Goal: Task Accomplishment & Management: Complete application form

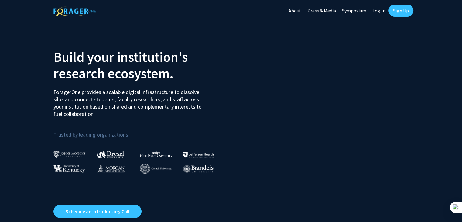
click at [380, 7] on link "Log In" at bounding box center [378, 10] width 19 height 21
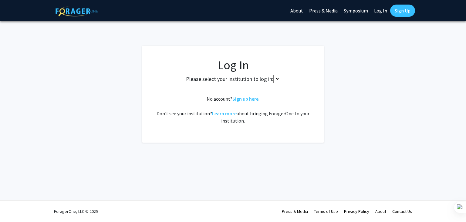
select select
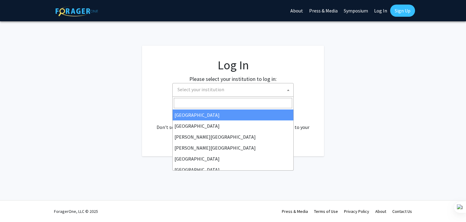
click at [197, 96] on span "Select your institution" at bounding box center [232, 90] width 121 height 14
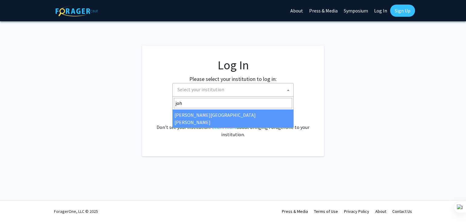
type input "john"
select select "1"
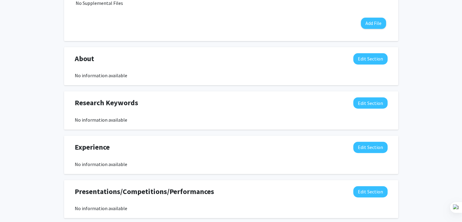
scroll to position [226, 0]
click at [366, 144] on button "Edit Section" at bounding box center [370, 146] width 34 height 11
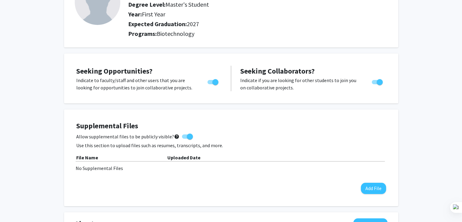
scroll to position [60, 0]
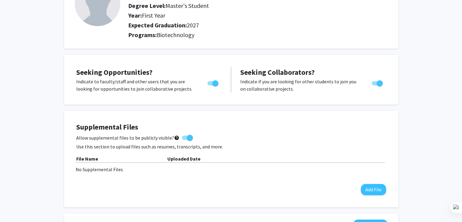
click at [67, 128] on div "Supplemental Files Allow supplemental files to be publicly visible? help Use th…" at bounding box center [231, 159] width 334 height 97
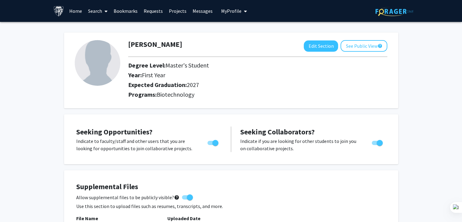
click at [99, 15] on link "Search" at bounding box center [98, 10] width 26 height 21
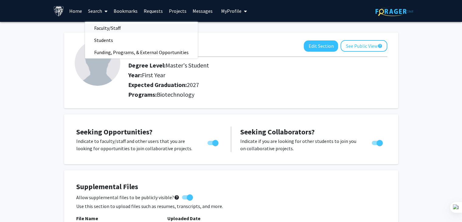
click at [101, 26] on span "Faculty/Staff" at bounding box center [107, 28] width 45 height 12
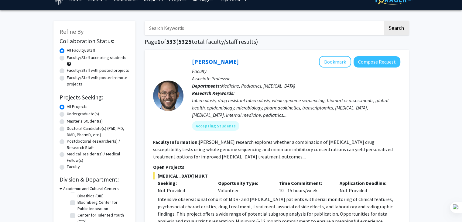
scroll to position [8, 0]
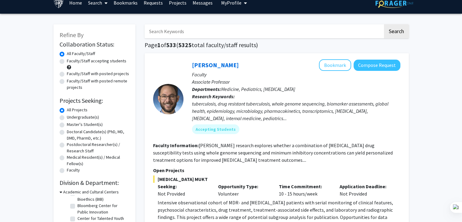
click at [67, 125] on label "Master's Student(s)" at bounding box center [85, 124] width 36 height 6
click at [67, 125] on input "Master's Student(s)" at bounding box center [69, 123] width 4 height 4
radio input "true"
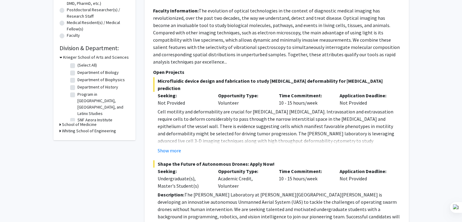
scroll to position [142, 0]
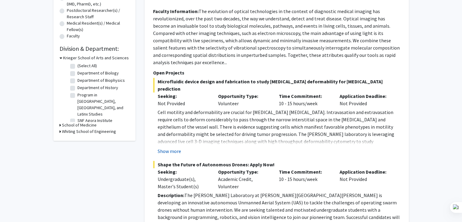
click at [163, 147] on button "Show more" at bounding box center [169, 150] width 23 height 7
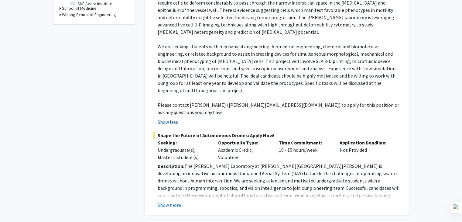
scroll to position [259, 0]
click at [165, 200] on button "Show more" at bounding box center [169, 203] width 23 height 7
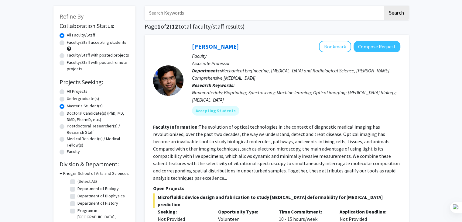
scroll to position [18, 0]
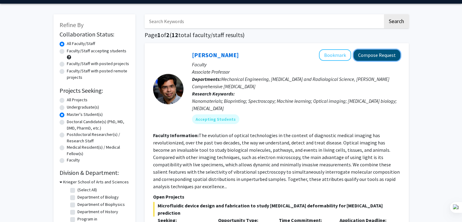
click at [363, 55] on button "Compose Request" at bounding box center [376, 54] width 47 height 11
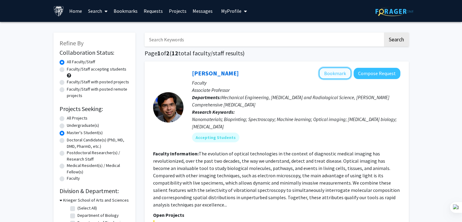
click at [330, 74] on button "Bookmark" at bounding box center [335, 73] width 32 height 12
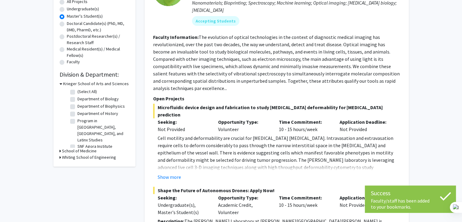
scroll to position [119, 0]
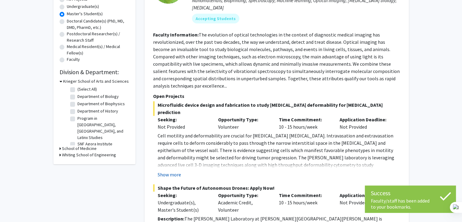
click at [170, 171] on button "Show more" at bounding box center [169, 174] width 23 height 7
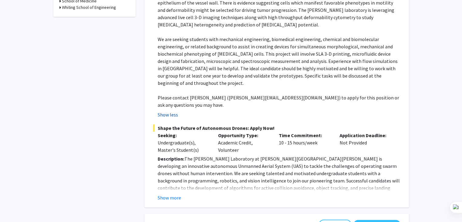
scroll to position [267, 0]
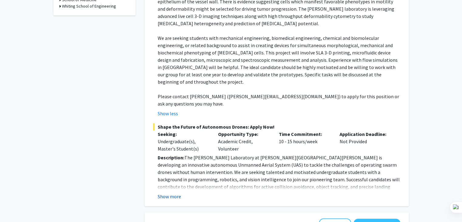
click at [167, 192] on button "Show more" at bounding box center [169, 195] width 23 height 7
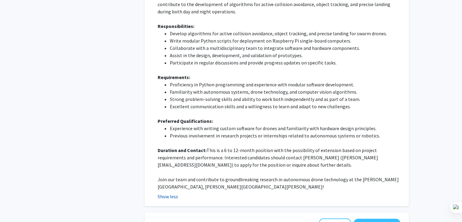
scroll to position [450, 0]
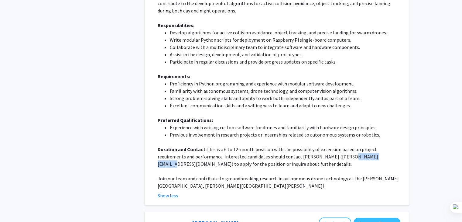
drag, startPoint x: 311, startPoint y: 121, endPoint x: 347, endPoint y: 122, distance: 36.5
click at [347, 145] on p "Duration and Contact: This is a 6 to 12-month position with the possibility of …" at bounding box center [279, 156] width 243 height 22
copy p "ibarman@jhu.edu"
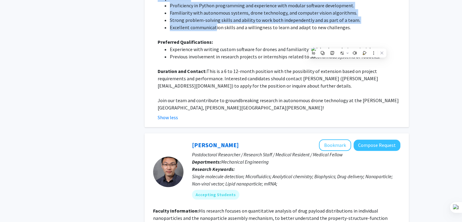
scroll to position [516, 0]
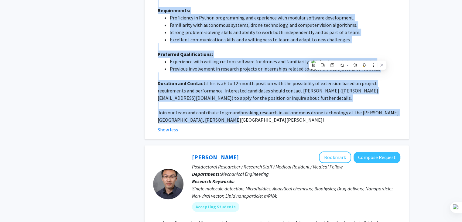
drag, startPoint x: 186, startPoint y: 74, endPoint x: 218, endPoint y: 84, distance: 33.1
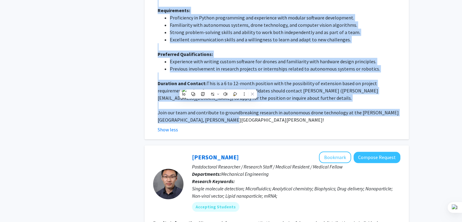
copy fg-search-faculty "Ishan Barman Remove Bookmark Compose Request Faculty Associate Professor Depart…"
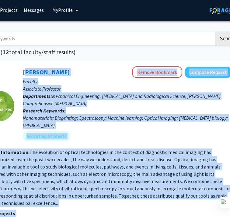
scroll to position [0, 120]
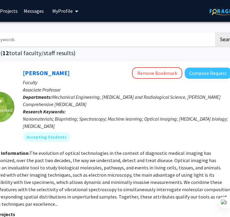
click at [96, 55] on h1 "Page 1 of 2 ( 12 total faculty/staff results)" at bounding box center [107, 52] width 264 height 7
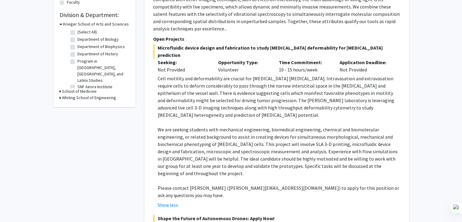
scroll to position [176, 0]
click at [167, 201] on button "Show less" at bounding box center [168, 204] width 20 height 7
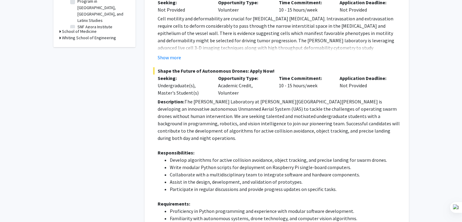
scroll to position [143, 0]
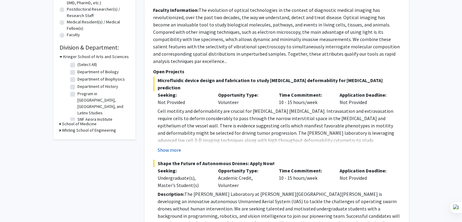
click at [172, 146] on button "Show more" at bounding box center [169, 149] width 23 height 7
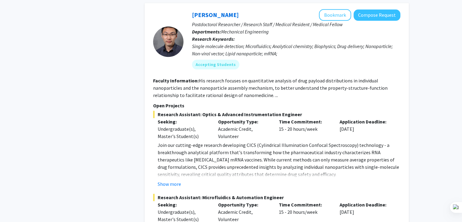
scroll to position [660, 0]
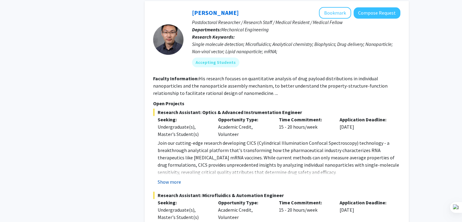
click at [172, 178] on button "Show more" at bounding box center [169, 181] width 23 height 7
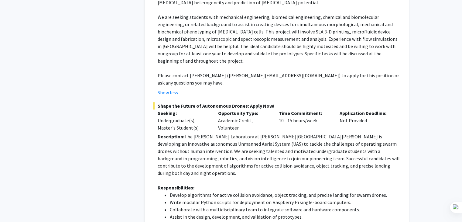
scroll to position [212, 0]
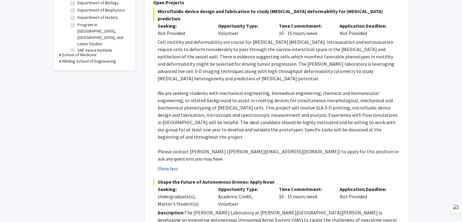
click at [164, 165] on button "Show less" at bounding box center [168, 168] width 20 height 7
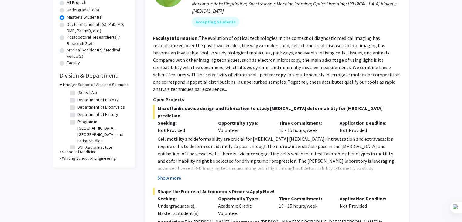
scroll to position [116, 0]
click at [170, 174] on button "Show more" at bounding box center [169, 177] width 23 height 7
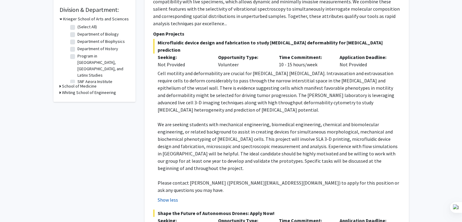
scroll to position [181, 0]
click at [170, 196] on button "Show less" at bounding box center [168, 199] width 20 height 7
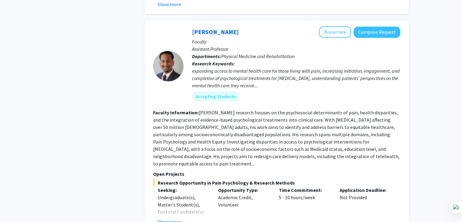
scroll to position [1161, 0]
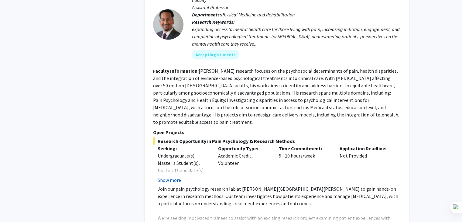
click at [171, 176] on button "Show more" at bounding box center [169, 179] width 23 height 7
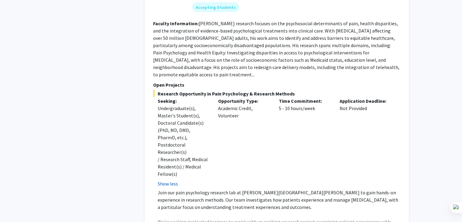
scroll to position [1246, 0]
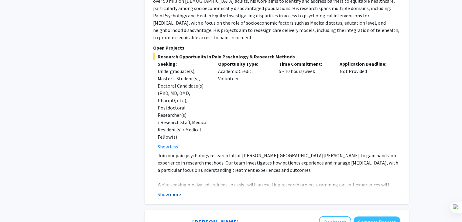
click at [168, 190] on button "Show more" at bounding box center [169, 193] width 23 height 7
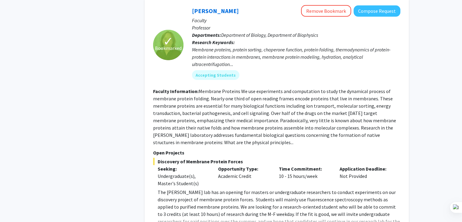
scroll to position [1783, 0]
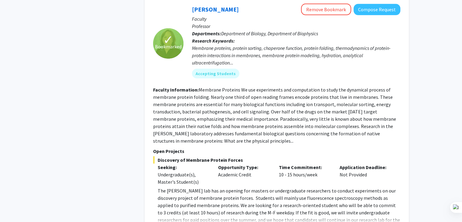
click at [172, 188] on div "✓ Bookmarked Karen Fleming Remove Bookmark Compose Request Faculty Professor De…" at bounding box center [277, 118] width 264 height 241
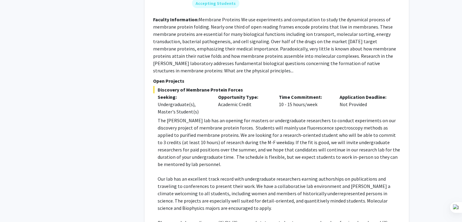
scroll to position [1854, 0]
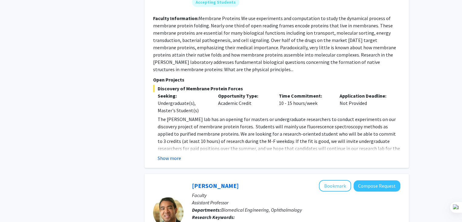
scroll to position [1826, 0]
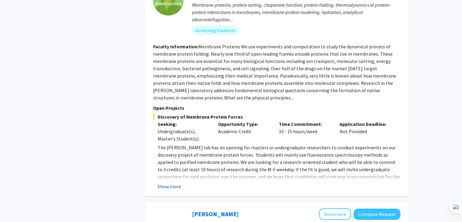
drag, startPoint x: 171, startPoint y: 185, endPoint x: 162, endPoint y: 141, distance: 45.1
click at [162, 182] on button "Show more" at bounding box center [169, 185] width 23 height 7
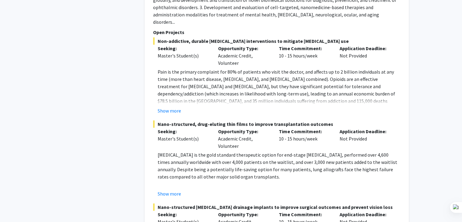
scroll to position [2276, 0]
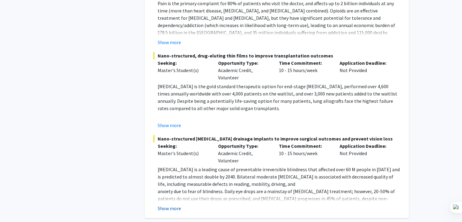
click at [168, 204] on button "Show more" at bounding box center [169, 207] width 23 height 7
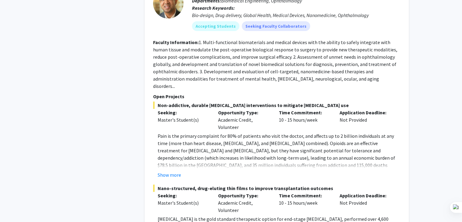
scroll to position [2135, 0]
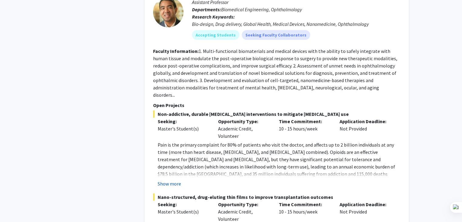
click at [165, 180] on button "Show more" at bounding box center [169, 183] width 23 height 7
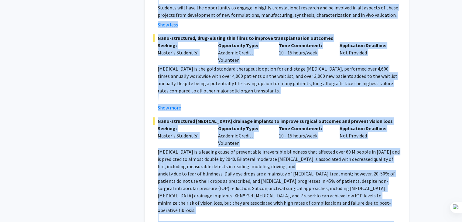
scroll to position [2374, 0]
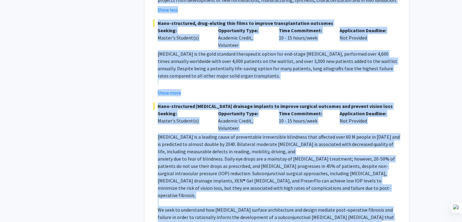
drag, startPoint x: 152, startPoint y: 75, endPoint x: 417, endPoint y: 181, distance: 285.2
copy fg-search-faculty "Faculty Information: 1. Multi-functional biomaterials and medical devices with …"
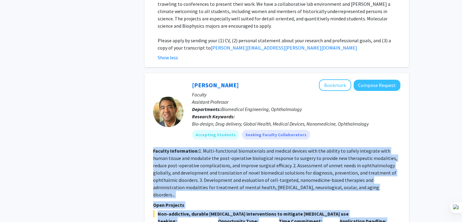
scroll to position [2035, 0]
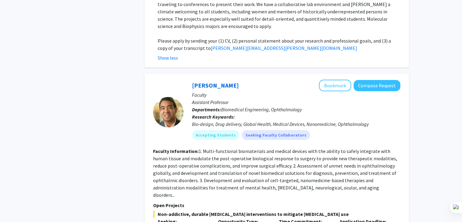
click at [178, 87] on div at bounding box center [168, 112] width 30 height 65
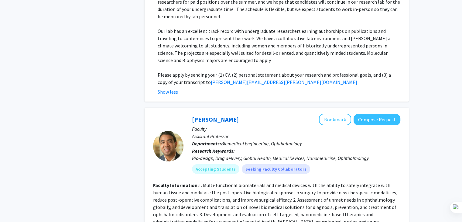
scroll to position [2000, 0]
drag, startPoint x: 190, startPoint y: 65, endPoint x: 244, endPoint y: 66, distance: 54.4
click at [244, 114] on div "Kunal Parikh Bookmark Compose Request Faculty Assistant Professor Departments: …" at bounding box center [291, 146] width 217 height 65
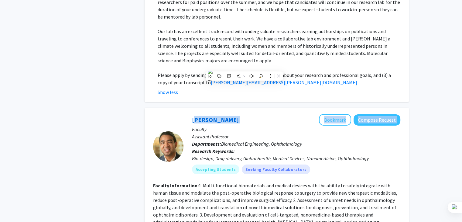
copy div "Kunal Parikh Bookmark Compose Request"
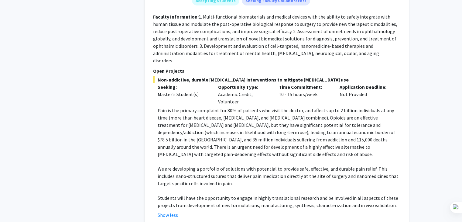
scroll to position [2169, 0]
click at [168, 211] on button "Show less" at bounding box center [168, 214] width 20 height 7
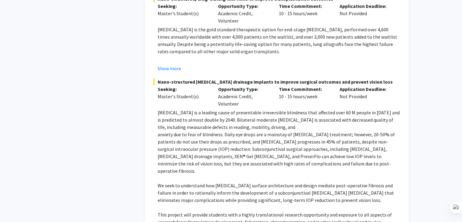
scroll to position [2337, 0]
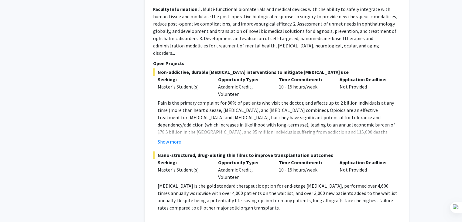
scroll to position [2177, 0]
click at [169, 220] on button "Show more" at bounding box center [169, 223] width 23 height 7
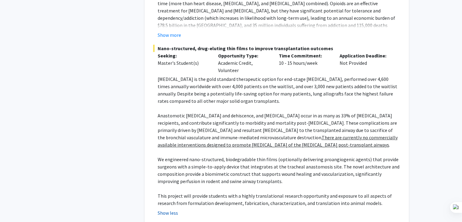
scroll to position [2371, 0]
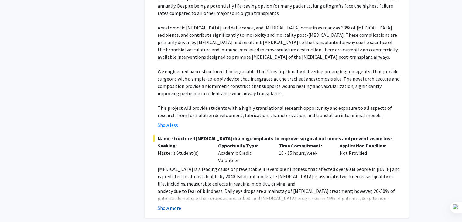
click at [163, 204] on button "Show more" at bounding box center [169, 207] width 23 height 7
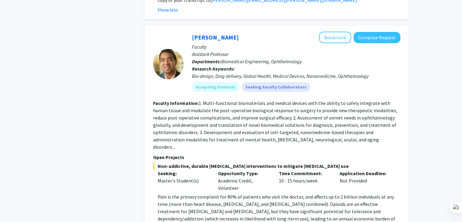
scroll to position [2016, 0]
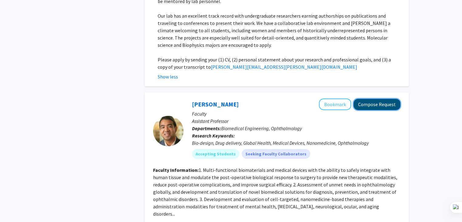
click at [366, 99] on button "Compose Request" at bounding box center [376, 104] width 47 height 11
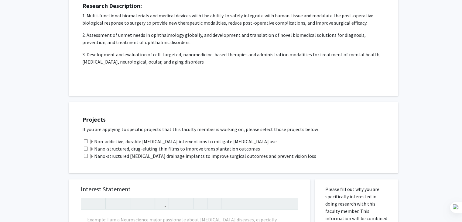
scroll to position [211, 0]
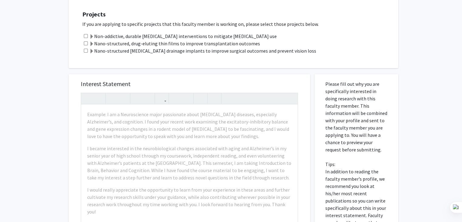
click at [86, 51] on input "checkbox" at bounding box center [86, 51] width 4 height 4
checkbox input "true"
click at [86, 45] on div "Nano-structured, drug-eluting thin films to improve transplantation outcomes" at bounding box center [237, 43] width 310 height 7
click at [85, 43] on input "checkbox" at bounding box center [86, 43] width 4 height 4
checkbox input "true"
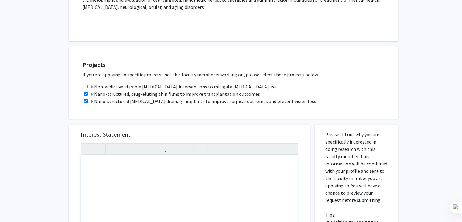
scroll to position [181, 0]
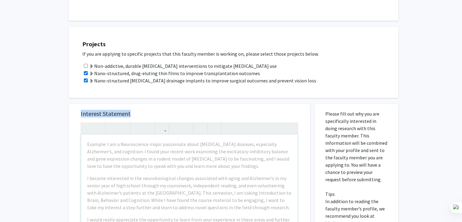
drag, startPoint x: 80, startPoint y: 112, endPoint x: 147, endPoint y: 109, distance: 66.9
click at [147, 109] on div "Interest Statement Example: I am a Neuroscience major passionate about neurodeg…" at bounding box center [189, 194] width 229 height 181
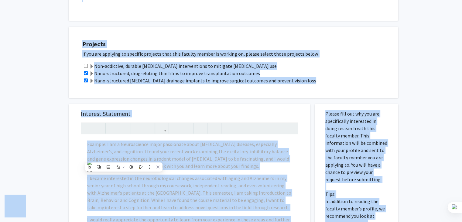
click at [62, 156] on div "All Requests Request for Kunal Parikh Request for Kunal Parikh Departments: Bio…" at bounding box center [231, 113] width 462 height 545
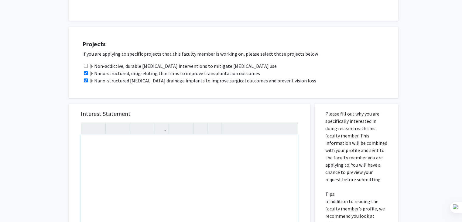
drag, startPoint x: 87, startPoint y: 136, endPoint x: 115, endPoint y: 163, distance: 38.9
click at [115, 163] on div "Note to users with screen readers: Please press Alt+0 or Option+0 to deactivate…" at bounding box center [189, 203] width 216 height 139
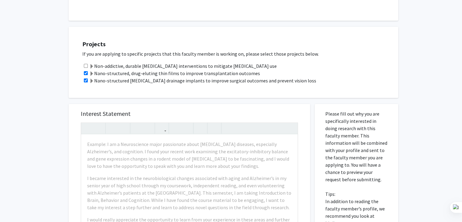
click at [162, 119] on div "Interest Statement Example: I am a Neuroscience major passionate about neurodeg…" at bounding box center [189, 194] width 229 height 181
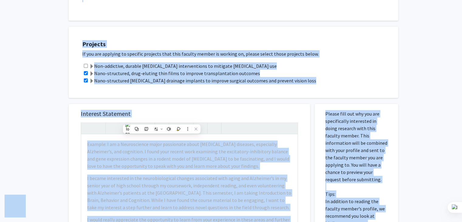
copy body "Skip navigation Home Search Bookmarks Requests Projects Messages My Profile Shr…"
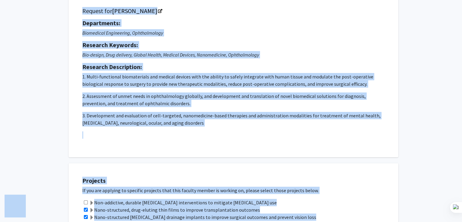
scroll to position [0, 0]
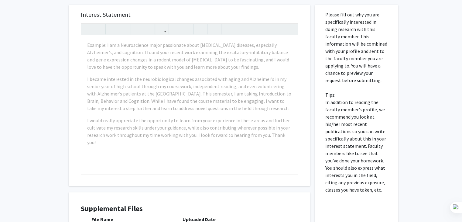
scroll to position [280, 0]
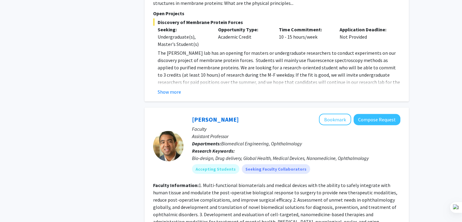
scroll to position [1436, 0]
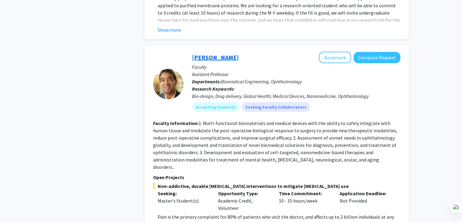
click at [193, 53] on link "[PERSON_NAME]" at bounding box center [215, 57] width 47 height 8
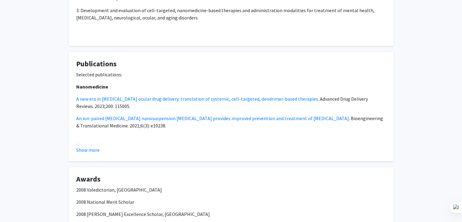
scroll to position [573, 0]
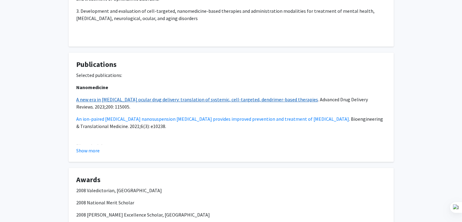
click at [96, 98] on link "A new era in [MEDICAL_DATA] ocular drug delivery: translation of systemic, cell…" at bounding box center [197, 99] width 242 height 6
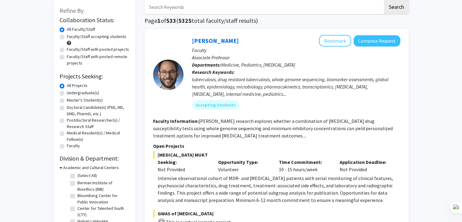
scroll to position [33, 0]
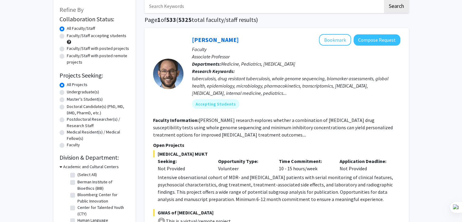
click at [67, 100] on label "Master's Student(s)" at bounding box center [85, 99] width 36 height 6
click at [67, 100] on input "Master's Student(s)" at bounding box center [69, 98] width 4 height 4
radio input "true"
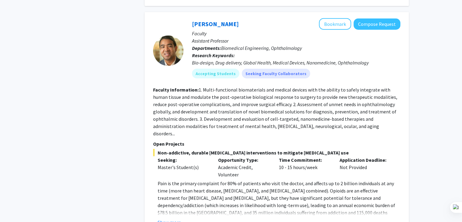
scroll to position [1417, 0]
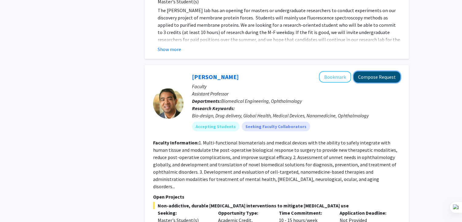
click at [376, 71] on button "Compose Request" at bounding box center [376, 76] width 47 height 11
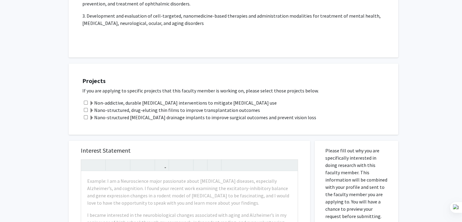
scroll to position [224, 0]
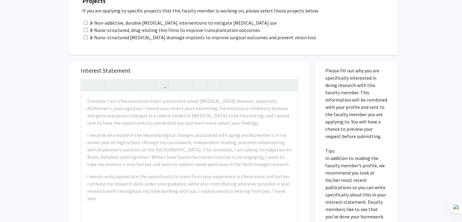
click at [85, 36] on input "checkbox" at bounding box center [86, 37] width 4 height 4
checkbox input "true"
click at [84, 30] on input "checkbox" at bounding box center [86, 30] width 4 height 4
checkbox input "true"
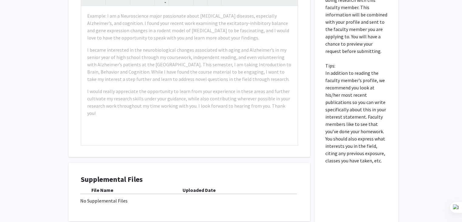
scroll to position [363, 0]
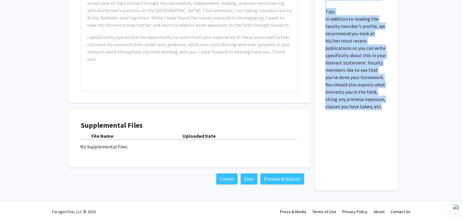
drag, startPoint x: 323, startPoint y: 68, endPoint x: 378, endPoint y: 109, distance: 68.6
click at [378, 109] on div "Please fill out why you are specifically interested in doing research with this…" at bounding box center [356, 56] width 74 height 268
copy p "Please fill out why you are specifically interested in doing research with this…"
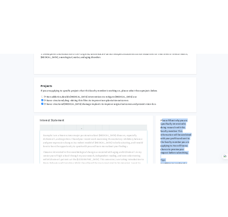
scroll to position [160, 0]
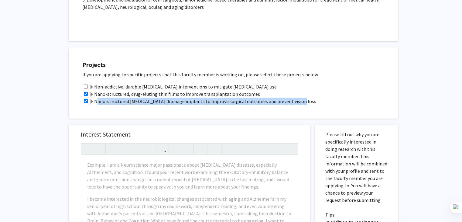
drag, startPoint x: 306, startPoint y: 100, endPoint x: 96, endPoint y: 100, distance: 210.4
click at [96, 100] on div "Nano-structured [MEDICAL_DATA] drainage implants to improve surgical outcomes a…" at bounding box center [237, 100] width 310 height 7
copy label "Nano-structured [MEDICAL_DATA] drainage implants to improve surgical outcomes a…"
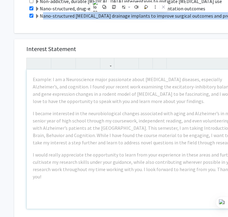
scroll to position [244, 5]
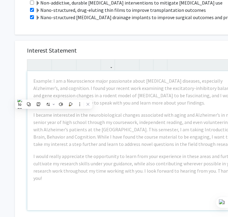
click at [21, 97] on div "Interest Statement Example: I am a Neuroscience major passionate about neurodeg…" at bounding box center [135, 131] width 229 height 181
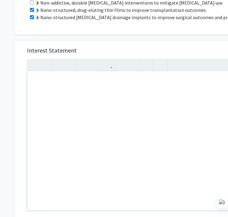
click at [60, 88] on div "Note to users with screen readers: Please press Alt+0 or Option+0 to deactivate…" at bounding box center [135, 140] width 216 height 139
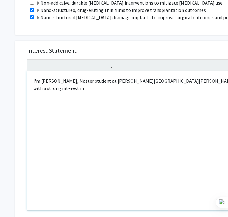
click at [200, 77] on div "I'm Shruthi, Master student at Johns Hopkins University, with a strong interest…" at bounding box center [135, 140] width 216 height 139
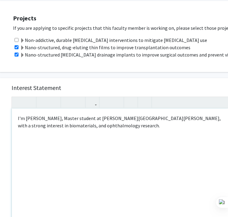
scroll to position [207, 20]
click at [171, 128] on p "I'm Shruthi, Master student at Johns Hopkins University, with a strong interest…" at bounding box center [120, 121] width 204 height 15
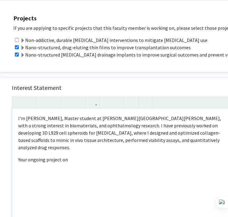
type textarea "<p>I'm Shruthi, Master student at Johns Hopkins University, with a strong inter…"
click at [16, 47] on input "checkbox" at bounding box center [17, 47] width 4 height 4
checkbox input "true"
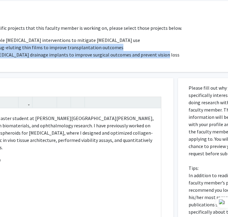
scroll to position [207, 123]
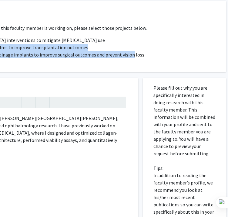
drag, startPoint x: 27, startPoint y: 45, endPoint x: 132, endPoint y: 58, distance: 105.5
click at [132, 58] on div "Projects If you are applying to specific projects that this faculty member is w…" at bounding box center [66, 37] width 322 height 56
copy div "Nano-structured, drug-eluting thin films to improve transplantation outcomes Na…"
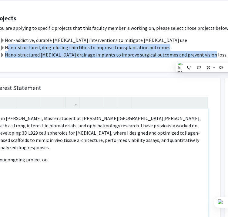
scroll to position [207, 40]
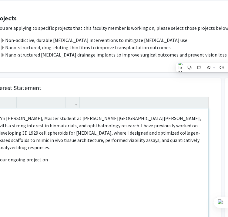
click at [54, 156] on p "Your ongoing project on" at bounding box center [100, 159] width 204 height 7
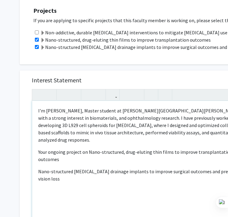
scroll to position [214, 0]
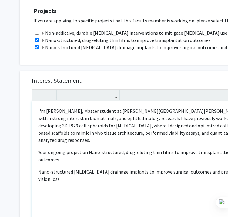
click at [65, 153] on p "Your ongoing project on Nano-structured, drug-eluting thin films to improve tra…" at bounding box center [140, 155] width 204 height 15
click at [38, 168] on div "I'm Shruthi, Master student at Johns Hopkins University, with a strong interest…" at bounding box center [140, 170] width 216 height 139
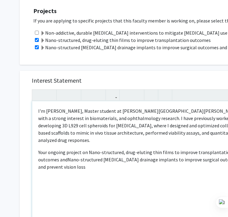
click at [87, 158] on p "Your ongoing project on Nano-structured, drug-eluting thin films to improve tra…" at bounding box center [140, 159] width 204 height 22
drag, startPoint x: 79, startPoint y: 178, endPoint x: 34, endPoint y: 103, distance: 87.6
click at [34, 103] on div "I'm Shruthi, Master student at Johns Hopkins University, with a strong interest…" at bounding box center [140, 170] width 216 height 139
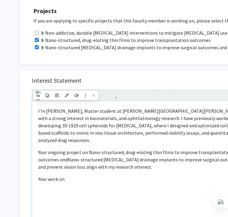
copy div "I'm Shruthi, Master student at Johns Hopkins University, with a strong interest…"
click at [101, 171] on div "I'm Shruthi, Master student at Johns Hopkins University, with a strong interest…" at bounding box center [140, 170] width 216 height 139
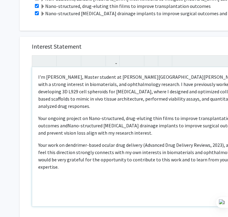
scroll to position [248, 17]
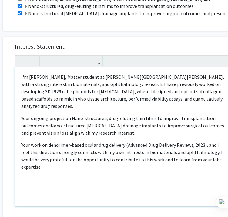
click at [210, 145] on span "Your work on dendrimer-based ocular drug delivery (Advanced Drug Delivery Revie…" at bounding box center [122, 156] width 202 height 28
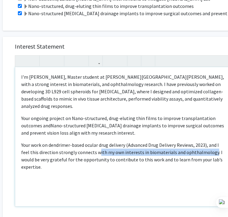
drag, startPoint x: 210, startPoint y: 145, endPoint x: 97, endPoint y: 143, distance: 113.3
click at [97, 143] on span "Your work on dendrimer-based ocular drug delivery (Advanced Drug Delivery Revie…" at bounding box center [122, 156] width 202 height 28
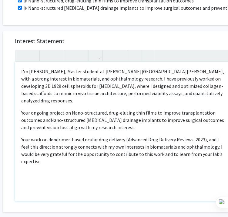
scroll to position [254, 17]
click at [63, 163] on div "I'm Shruthi, Master student at Johns Hopkins University, with a strong interest…" at bounding box center [123, 131] width 216 height 139
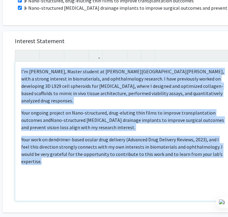
drag, startPoint x: 59, startPoint y: 161, endPoint x: 10, endPoint y: 62, distance: 110.0
click at [10, 62] on div "Interest Statement I'm Shruthi, Master student at Johns Hopkins University, wit…" at bounding box center [123, 121] width 229 height 181
copy div "I'm Shruthi, Master student at Johns Hopkins University, with a strong interest…"
click at [129, 182] on div "I'm Shruthi, Master student at Johns Hopkins University, with a strong interest…" at bounding box center [123, 131] width 216 height 139
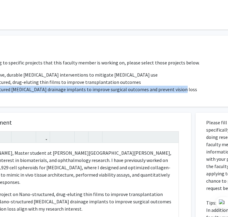
scroll to position [172, 136]
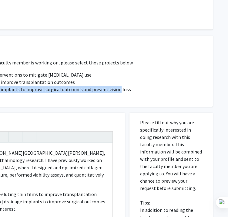
drag, startPoint x: 29, startPoint y: 89, endPoint x: 161, endPoint y: 94, distance: 131.9
click at [161, 94] on div "Projects If you are applying to specific projects that this faculty member is w…" at bounding box center [52, 71] width 322 height 56
copy label "Nano-structured [MEDICAL_DATA] drainage implants to improve surgical outcomes a…"
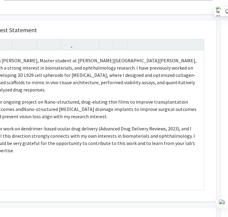
scroll to position [264, 0]
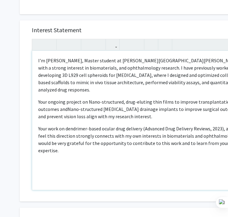
click at [109, 151] on div "I'm Shruthi, Master student at Johns Hopkins University, with a strong interest…" at bounding box center [140, 120] width 216 height 139
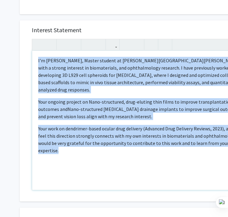
drag, startPoint x: 109, startPoint y: 151, endPoint x: 31, endPoint y: 49, distance: 128.2
click at [31, 49] on div "Interest Statement I'm Shruthi, Master student at Johns Hopkins University, wit…" at bounding box center [140, 110] width 229 height 181
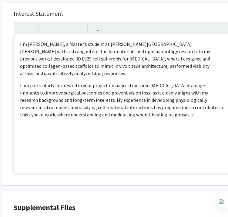
scroll to position [281, 18]
click at [102, 100] on p "I am particularly interested in your project on nano-structured glaucoma draina…" at bounding box center [122, 100] width 204 height 36
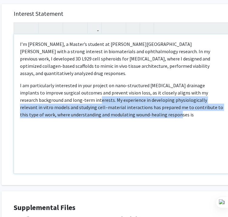
drag, startPoint x: 68, startPoint y: 91, endPoint x: 147, endPoint y: 113, distance: 81.9
click at [147, 113] on div "I’m Shruthi, a Master’s student at Johns Hopkins University with a strong inter…" at bounding box center [122, 103] width 216 height 139
drag, startPoint x: 146, startPoint y: 113, endPoint x: 70, endPoint y: 91, distance: 78.4
click at [70, 91] on div "I’m Shruthi, a Master’s student at Johns Hopkins University with a strong inter…" at bounding box center [122, 103] width 216 height 139
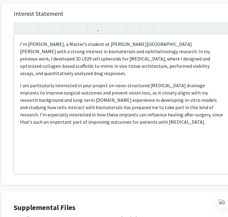
click at [68, 91] on p "I am particularly interested in your project on nano-structured glaucoma draina…" at bounding box center [122, 104] width 204 height 44
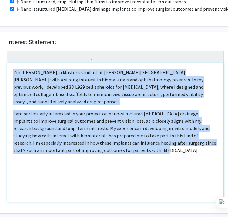
scroll to position [253, 0]
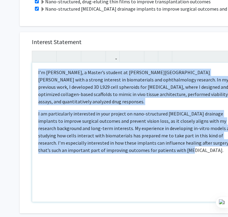
drag, startPoint x: 119, startPoint y: 148, endPoint x: 0, endPoint y: 65, distance: 145.6
copy div "I’m Shruthi, a Master’s student at Johns Hopkins University with a strong inter…"
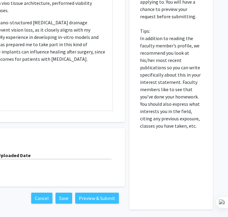
scroll to position [368, 136]
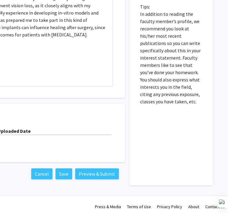
drag, startPoint x: 141, startPoint y: 40, endPoint x: 190, endPoint y: 137, distance: 108.1
click at [190, 137] on div "Please fill out why you are specifically interested in doing research with this…" at bounding box center [171, 51] width 74 height 268
copy p
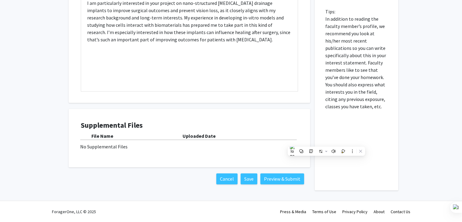
scroll to position [285, 0]
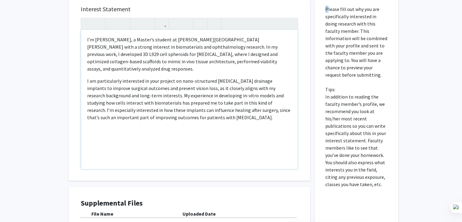
click at [202, 108] on p "I am particularly interested in your project on nano-structured glaucoma draina…" at bounding box center [189, 99] width 204 height 44
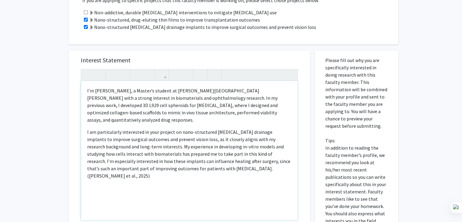
scroll to position [237, 0]
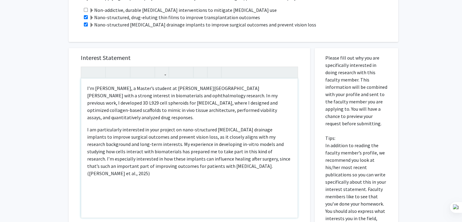
click at [139, 139] on p "I am particularly interested in your project on nano-structured glaucoma draina…" at bounding box center [189, 151] width 204 height 51
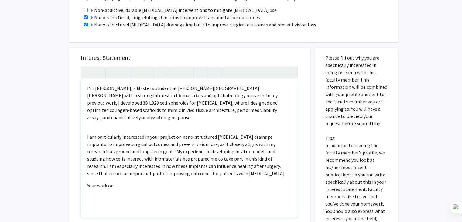
click at [138, 182] on p "Your work on" at bounding box center [189, 185] width 204 height 7
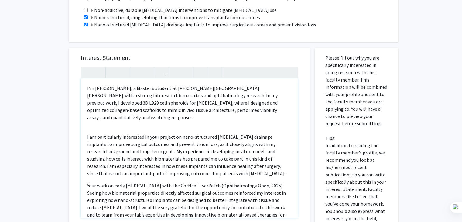
scroll to position [11, 0]
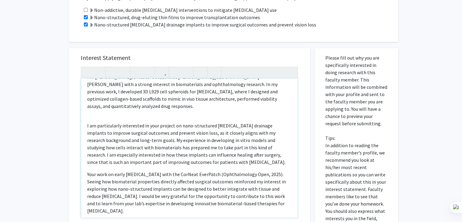
click at [111, 175] on p "Your work on early postoperative complications with the CorNeat EverPatch (Opht…" at bounding box center [189, 192] width 204 height 44
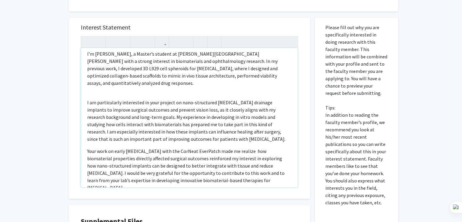
scroll to position [267, 0]
drag, startPoint x: 259, startPoint y: 157, endPoint x: 287, endPoint y: 158, distance: 28.2
click at [287, 158] on div "I’m Shruthi, a Master’s student at Johns Hopkins University with a strong inter…" at bounding box center [189, 117] width 216 height 139
copy p "postoperative"
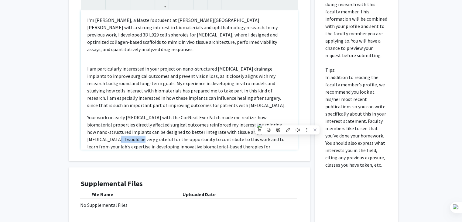
scroll to position [291, 0]
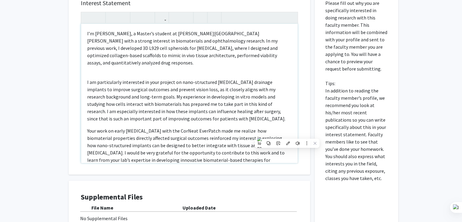
click at [86, 77] on div "I’m Shruthi, a Master’s student at Johns Hopkins University with a strong inter…" at bounding box center [189, 93] width 216 height 139
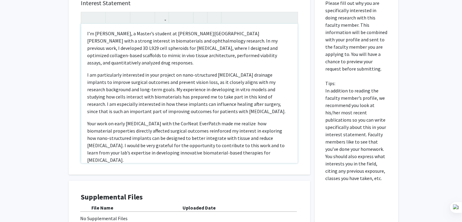
type textarea "<p>I’m Shruthi, a Master’s student at Johns Hopkins University with a strong in…"
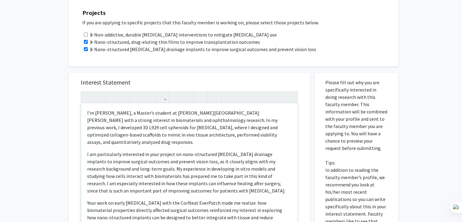
scroll to position [211, 0]
click at [85, 43] on input "checkbox" at bounding box center [86, 43] width 4 height 4
checkbox input "false"
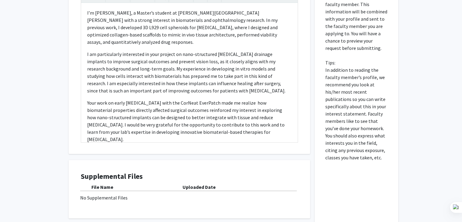
scroll to position [312, 0]
click at [101, 99] on p "Your work on early postoperative complications with the CorNeat EverPatch made …" at bounding box center [189, 121] width 204 height 44
drag, startPoint x: 87, startPoint y: 94, endPoint x: 114, endPoint y: 93, distance: 26.8
click at [114, 99] on p "Your work on early postoperative complications with the CorNeat EverPatch made …" at bounding box center [189, 121] width 204 height 44
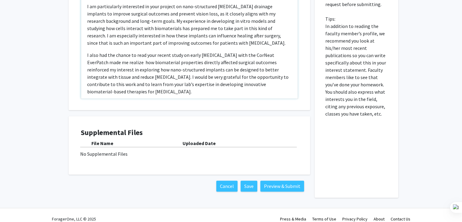
scroll to position [363, 0]
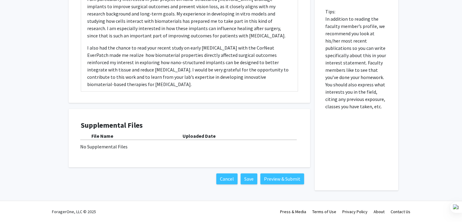
click at [97, 140] on div "File Name Uploaded Date No Supplemental Files" at bounding box center [189, 141] width 217 height 18
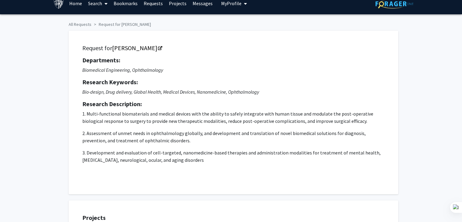
scroll to position [0, 0]
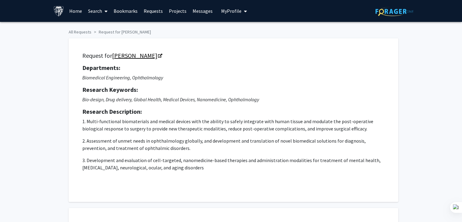
drag, startPoint x: 143, startPoint y: 55, endPoint x: 135, endPoint y: 55, distance: 8.2
click at [135, 55] on link "[PERSON_NAME]" at bounding box center [136, 56] width 49 height 8
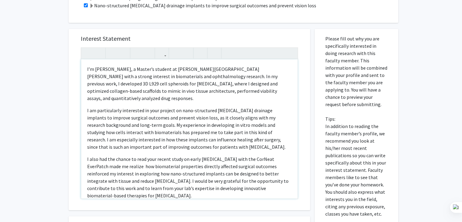
drag, startPoint x: 196, startPoint y: 189, endPoint x: 70, endPoint y: 57, distance: 182.1
click at [70, 57] on div "Interest Statement I’m Shruthi, a Master’s student at Johns Hopkins University …" at bounding box center [189, 119] width 241 height 181
copy div "I’m Shruthi, a Master’s student at Johns Hopkins University with a strong inter…"
click at [164, 178] on p "I also had the chance to read your recent study on early postoperative complica…" at bounding box center [189, 177] width 204 height 44
drag, startPoint x: 126, startPoint y: 159, endPoint x: 168, endPoint y: 161, distance: 41.9
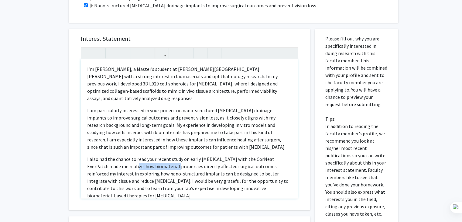
click at [168, 161] on p "I also had the chance to read your recent study on early postoperative complica…" at bounding box center [189, 177] width 204 height 44
type textarea "<p>I’m Shruthi, a Master’s student at Johns Hopkins University with a strong in…"
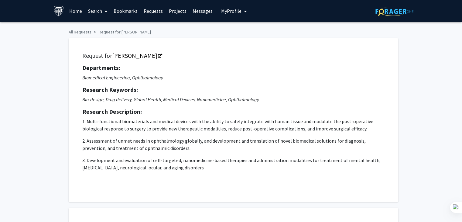
click at [225, 12] on span "My Profile" at bounding box center [231, 11] width 20 height 6
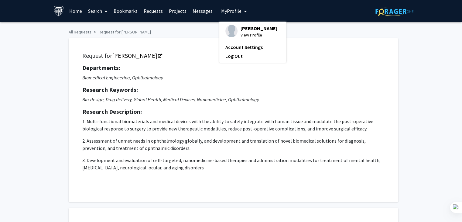
drag, startPoint x: 247, startPoint y: 28, endPoint x: 199, endPoint y: 28, distance: 47.4
click at [199, 28] on ol "All Requests Request for Kunal Parikh" at bounding box center [231, 30] width 325 height 9
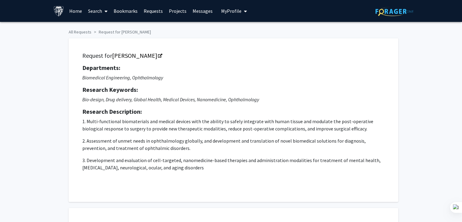
drag, startPoint x: 233, startPoint y: 12, endPoint x: 236, endPoint y: 10, distance: 3.5
click at [236, 10] on span "My Profile" at bounding box center [231, 11] width 20 height 6
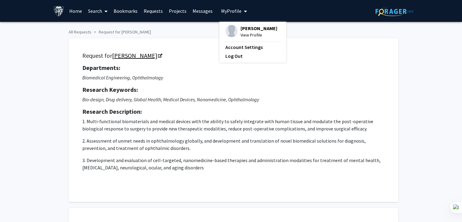
click at [146, 55] on link "[PERSON_NAME]" at bounding box center [136, 56] width 49 height 8
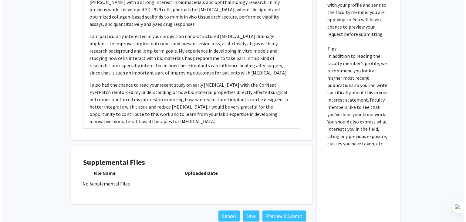
scroll to position [363, 0]
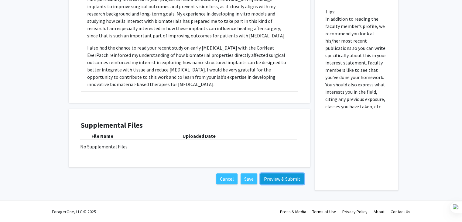
click at [278, 180] on button "Preview & Submit" at bounding box center [282, 178] width 44 height 11
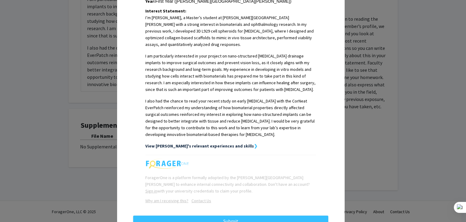
scroll to position [152, 0]
click at [222, 143] on strong "View Shruthi's relevant experiences and skills" at bounding box center [199, 145] width 109 height 5
click at [227, 143] on strong "View Shruthi's relevant experiences and skills" at bounding box center [199, 145] width 109 height 5
click at [254, 143] on strong "❯" at bounding box center [256, 145] width 4 height 5
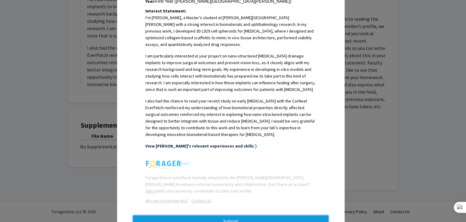
click at [233, 215] on button "Submit" at bounding box center [230, 220] width 195 height 11
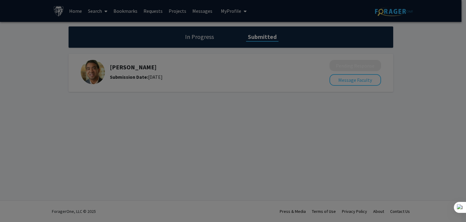
click at [250, 132] on div at bounding box center [233, 111] width 466 height 222
click at [257, 54] on div at bounding box center [233, 111] width 466 height 222
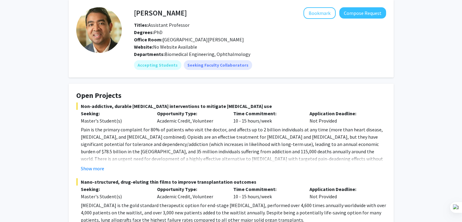
scroll to position [91, 0]
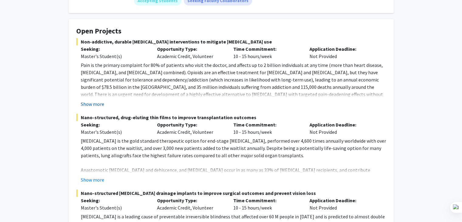
click at [92, 105] on button "Show more" at bounding box center [92, 103] width 23 height 7
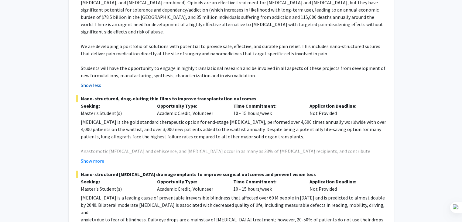
scroll to position [181, 0]
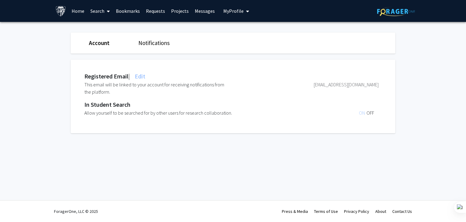
click at [231, 12] on span "My Profile" at bounding box center [233, 11] width 20 height 6
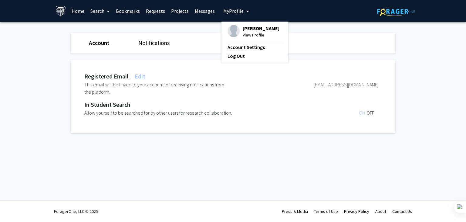
click at [252, 32] on span "View Profile" at bounding box center [261, 35] width 37 height 7
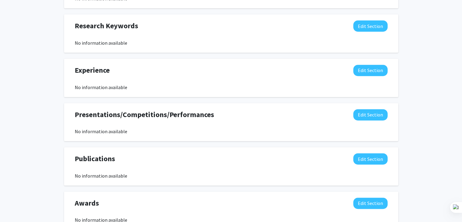
scroll to position [303, 0]
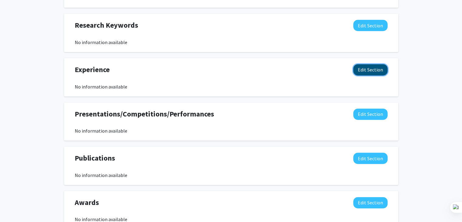
click at [370, 69] on button "Edit Section" at bounding box center [370, 69] width 34 height 11
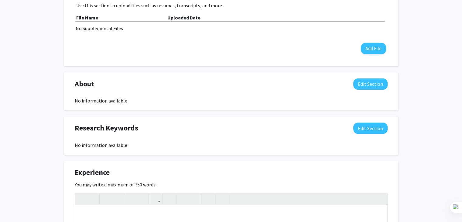
scroll to position [344, 0]
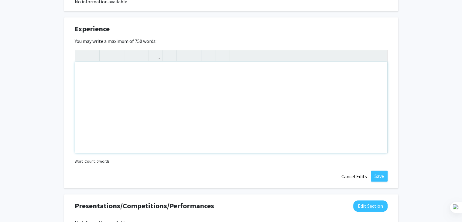
click at [171, 80] on div "Note to users with screen readers: Please deactivate our accessibility plugin f…" at bounding box center [231, 107] width 312 height 91
paste div "Note to users with screen readers: Please deactivate our accessibility plugin f…"
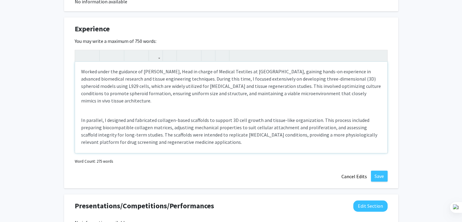
type textarea "<p>Worked under the guidance of Dr. E. Santhini, Head in charge of Medical Text…"
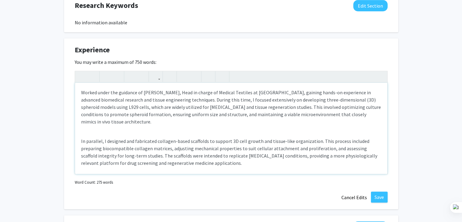
scroll to position [322, 0]
click at [80, 92] on div "Worked under the guidance of Dr. E. Santhini, Head in charge of Medical Textile…" at bounding box center [231, 128] width 312 height 91
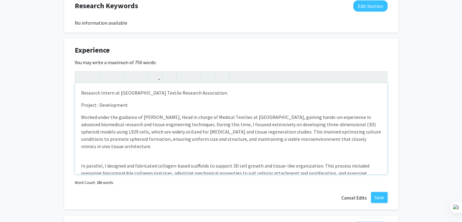
drag, startPoint x: 128, startPoint y: 105, endPoint x: 99, endPoint y: 106, distance: 29.2
click at [99, 106] on p "Project : Development" at bounding box center [231, 104] width 300 height 7
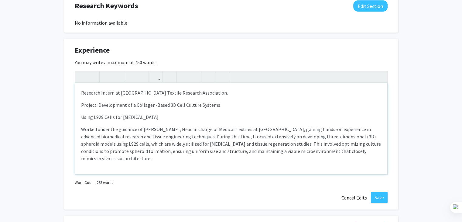
click at [81, 119] on p "Using L929 Cells for [MEDICAL_DATA]" at bounding box center [231, 116] width 300 height 7
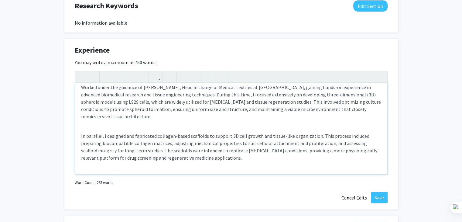
scroll to position [34, 0]
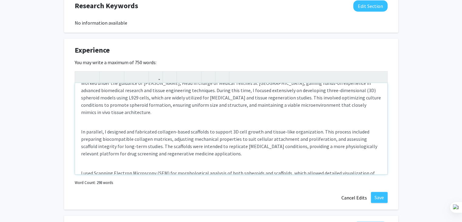
click at [77, 129] on div "Research Intern at South India Textile Research Association. Project :Developme…" at bounding box center [231, 128] width 312 height 91
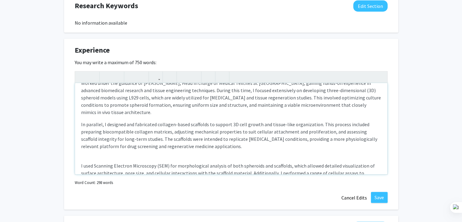
scroll to position [41, 0]
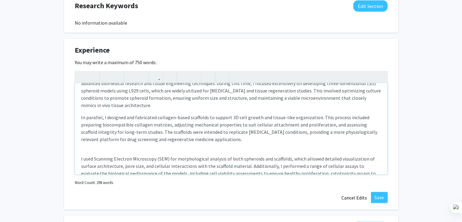
click at [80, 157] on div "Research Intern at South India Textile Research Association. Project :Developme…" at bounding box center [231, 128] width 312 height 91
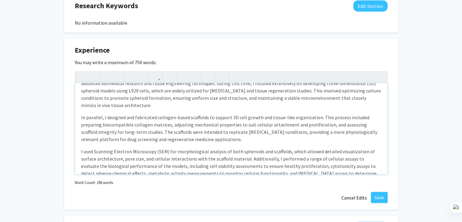
click at [84, 152] on p "I used Scanning Electron Microscopy (SEM) for morphological analysis of both sp…" at bounding box center [231, 166] width 300 height 36
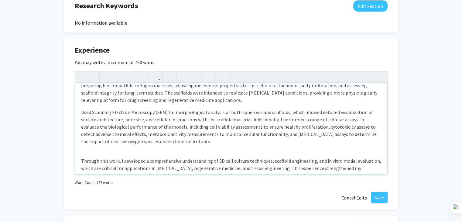
scroll to position [96, 0]
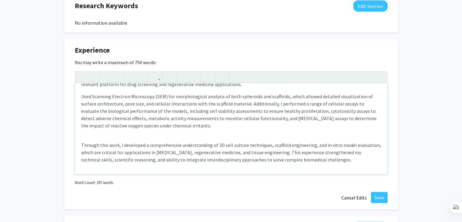
click at [80, 146] on div "Research Intern at South India Textile Research Association. Project :Developme…" at bounding box center [231, 128] width 312 height 91
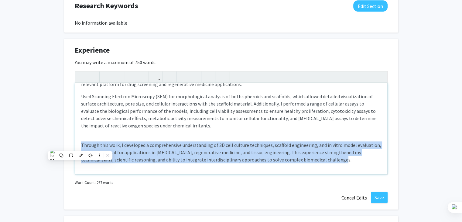
click at [80, 146] on div "Research Intern at South India Textile Research Association. Project :Developme…" at bounding box center [231, 128] width 312 height 91
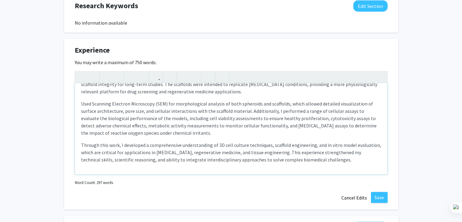
scroll to position [43, 0]
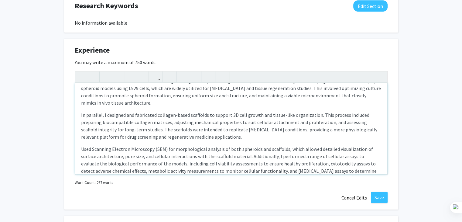
click at [79, 117] on div "Research Intern at South India Textile Research Association. Project :Developme…" at bounding box center [231, 128] width 312 height 91
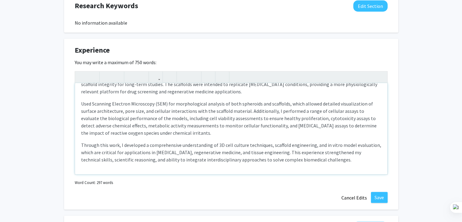
scroll to position [88, 0]
drag, startPoint x: 148, startPoint y: 145, endPoint x: 180, endPoint y: 145, distance: 32.8
click at [180, 145] on p "Through this work, I developed a comprehensive understanding of 3D cell culture…" at bounding box center [231, 152] width 300 height 22
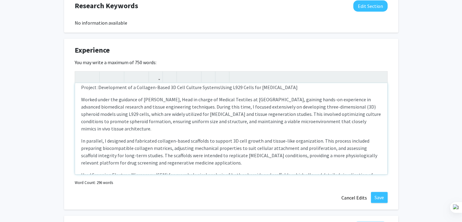
scroll to position [18, 0]
drag, startPoint x: 185, startPoint y: 106, endPoint x: 202, endPoint y: 107, distance: 16.7
click at [202, 107] on p "Worked under the guidance of Dr. E. Santhini, Head in charge of Medical Textile…" at bounding box center [231, 113] width 300 height 36
drag, startPoint x: 202, startPoint y: 107, endPoint x: 185, endPoint y: 106, distance: 17.0
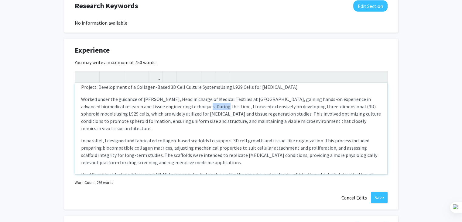
click at [185, 106] on p "Worked under the guidance of Dr. E. Santhini, Head in charge of Medical Textile…" at bounding box center [231, 113] width 300 height 36
drag, startPoint x: 185, startPoint y: 106, endPoint x: 203, endPoint y: 108, distance: 17.8
click at [203, 108] on p "Worked under the guidance of Dr. E. Santhini, Head in charge of Medical Textile…" at bounding box center [231, 113] width 300 height 36
click at [252, 106] on p "Worked under the guidance of Dr. E. Santhini, Head in charge of Medical Textile…" at bounding box center [231, 113] width 300 height 36
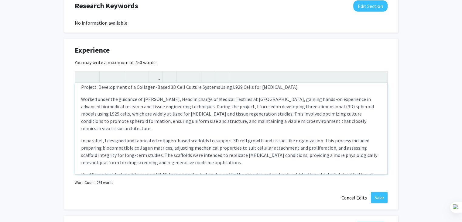
type textarea "<p>Research Intern at South India Textile Research Association.&nbsp;</p><p>Pro…"
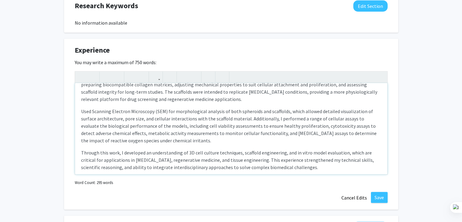
scroll to position [81, 0]
click at [375, 196] on button "Save" at bounding box center [379, 197] width 17 height 11
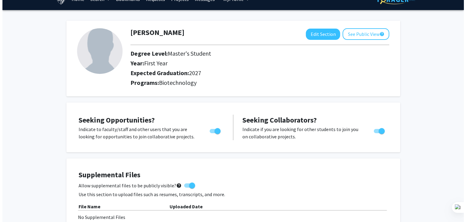
scroll to position [71, 0]
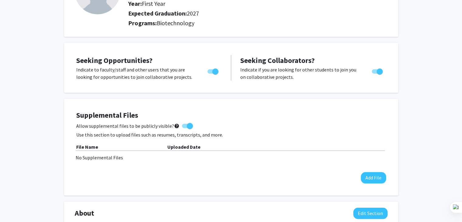
click at [102, 158] on div "No Supplemental Files" at bounding box center [231, 157] width 311 height 7
click at [367, 176] on button "Add File" at bounding box center [373, 177] width 25 height 11
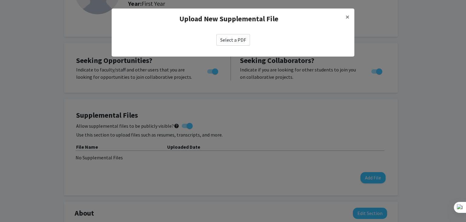
click at [235, 40] on label "Select a PDF" at bounding box center [233, 40] width 34 height 12
click at [0, 0] on input "Select a PDF" at bounding box center [0, 0] width 0 height 0
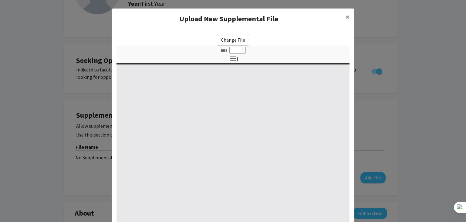
type input "0"
select select "custom"
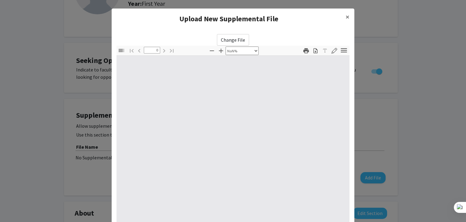
scroll to position [52, 0]
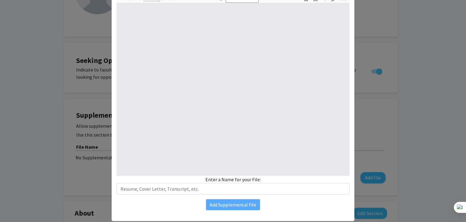
type input "1"
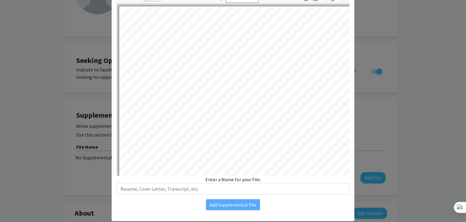
select select "auto"
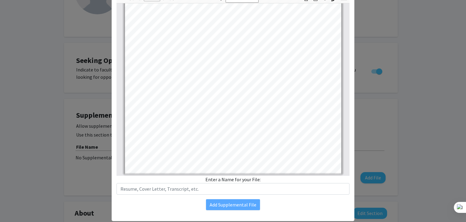
scroll to position [66, 0]
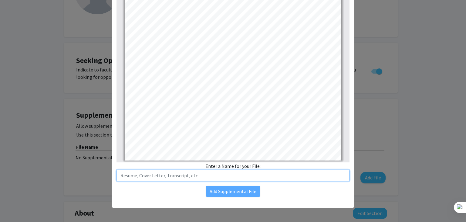
click at [213, 176] on input "text" at bounding box center [233, 175] width 233 height 12
type input "Shruthi_Resume"
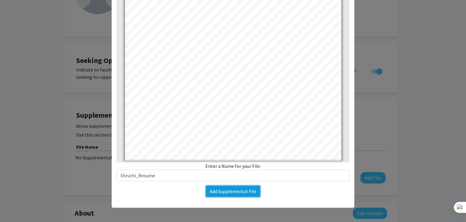
click at [242, 192] on button "Add Supplemental File" at bounding box center [233, 190] width 54 height 11
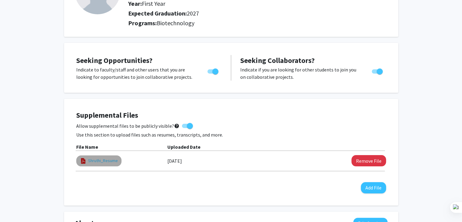
click at [100, 162] on link "Shruthi_Resume" at bounding box center [103, 160] width 30 height 6
select select "custom"
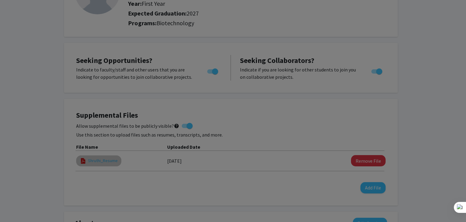
type input "0"
select select "custom"
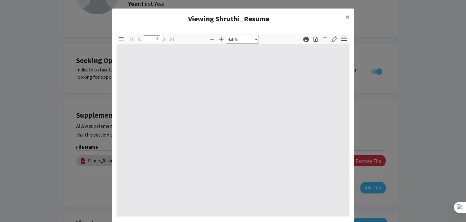
type input "1"
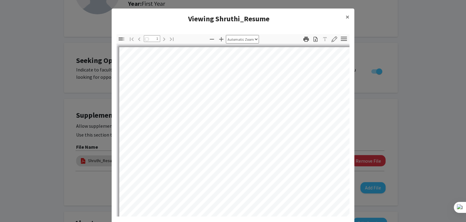
select select "auto"
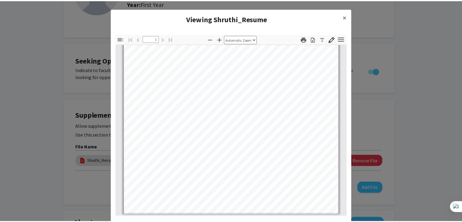
scroll to position [0, 0]
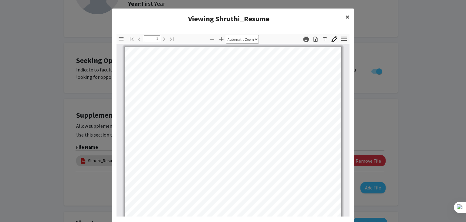
click at [346, 17] on span "×" at bounding box center [348, 16] width 4 height 9
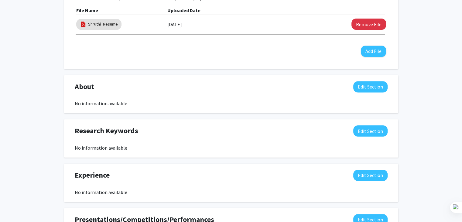
scroll to position [208, 0]
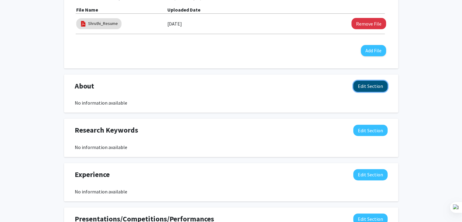
click at [372, 82] on button "Edit Section" at bounding box center [370, 85] width 34 height 11
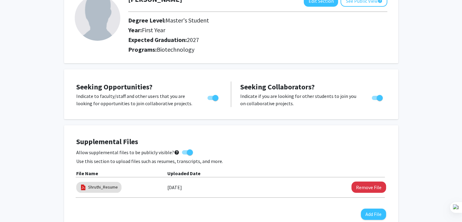
scroll to position [0, 0]
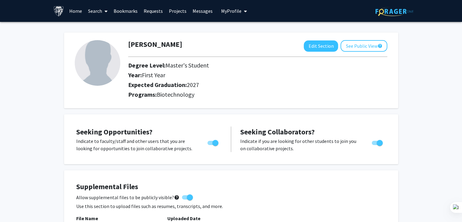
click at [154, 14] on link "Requests" at bounding box center [153, 10] width 25 height 21
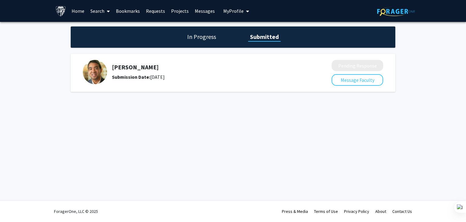
click at [114, 67] on h5 "[PERSON_NAME]" at bounding box center [206, 66] width 188 height 7
click at [96, 69] on img at bounding box center [95, 72] width 24 height 24
click at [200, 37] on h1 "In Progress" at bounding box center [201, 36] width 32 height 9
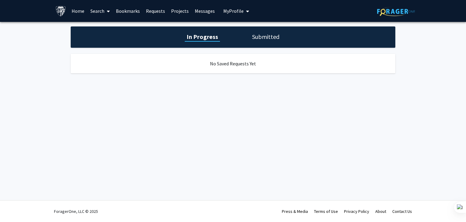
click at [256, 38] on h1 "Submitted" at bounding box center [265, 36] width 31 height 9
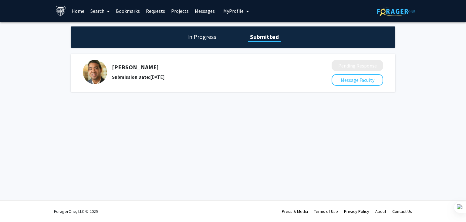
click at [96, 17] on link "Search" at bounding box center [100, 10] width 26 height 21
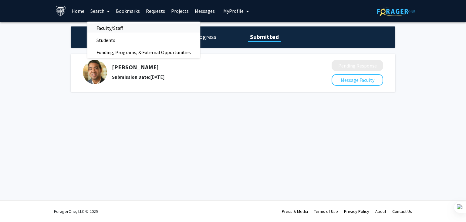
click at [102, 30] on span "Faculty/Staff" at bounding box center [109, 28] width 45 height 12
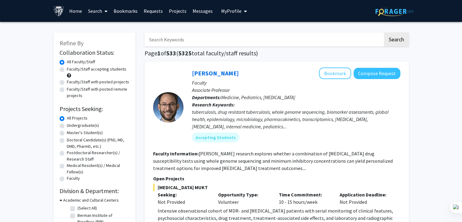
click at [67, 131] on label "Master's Student(s)" at bounding box center [85, 132] width 36 height 6
click at [67, 131] on input "Master's Student(s)" at bounding box center [69, 131] width 4 height 4
radio input "true"
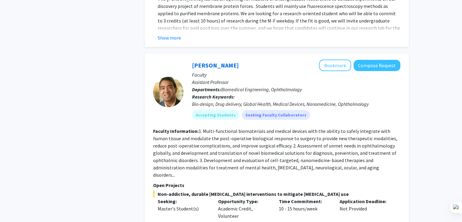
scroll to position [1295, 0]
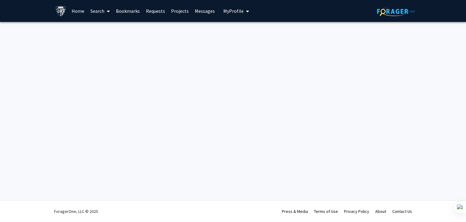
click at [228, 13] on span "My Profile" at bounding box center [233, 11] width 20 height 6
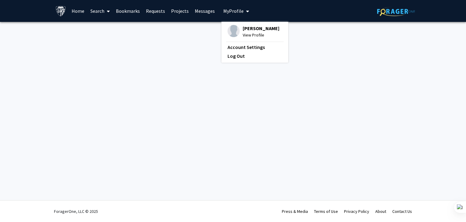
click at [152, 10] on link "Requests" at bounding box center [155, 10] width 25 height 21
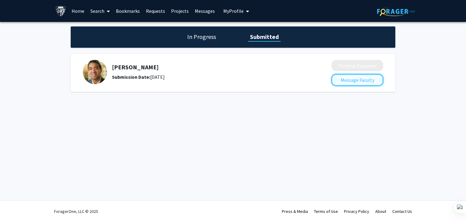
click at [345, 80] on button "Message Faculty" at bounding box center [358, 80] width 52 height 12
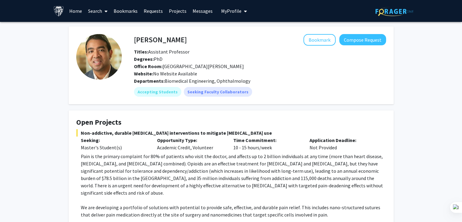
click at [233, 11] on span "My Profile" at bounding box center [231, 11] width 20 height 6
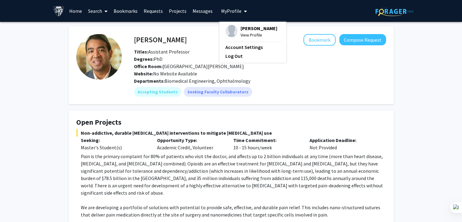
click at [240, 32] on span "View Profile" at bounding box center [258, 35] width 37 height 7
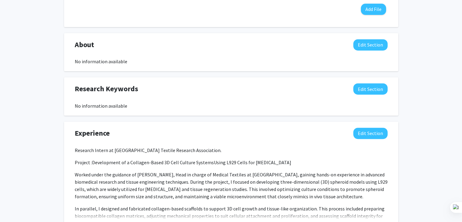
scroll to position [249, 0]
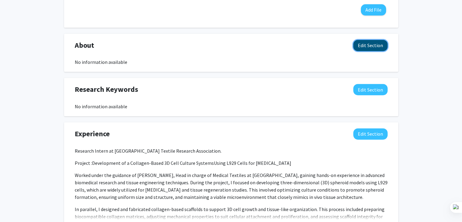
click at [368, 44] on button "Edit Section" at bounding box center [370, 45] width 34 height 11
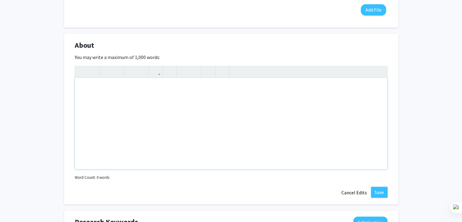
click at [131, 100] on div "Note to users with screen readers: Please deactivate our accessibility plugin f…" at bounding box center [231, 123] width 312 height 91
paste div "Note to users with screen readers: Please deactivate our accessibility plugin f…"
type textarea "<l>I’d Sitamet c Adipis’e seddoei te Incididuntutl et Dolor Magnaal Enimadmini,…"
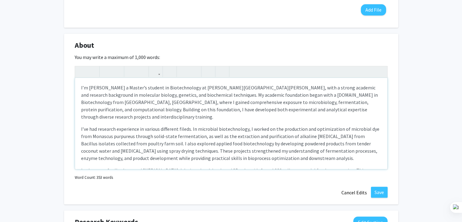
type textarea "<l>I’d Sitamet c Adipis’e seddoei te Incididuntutl et Dolor Magnaal Enimadmini,…"
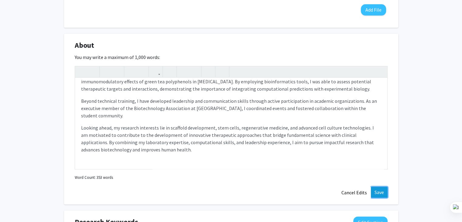
click at [381, 189] on button "Save" at bounding box center [379, 191] width 17 height 11
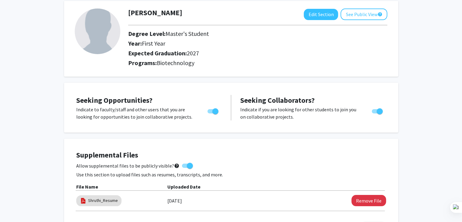
scroll to position [0, 0]
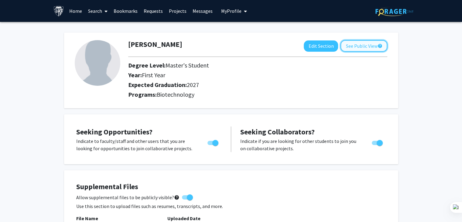
click at [359, 45] on button "See Public View help" at bounding box center [363, 46] width 47 height 12
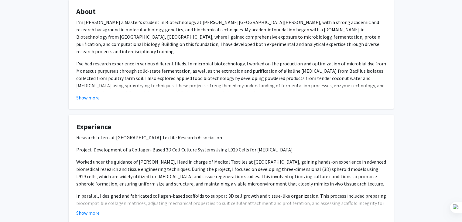
scroll to position [194, 0]
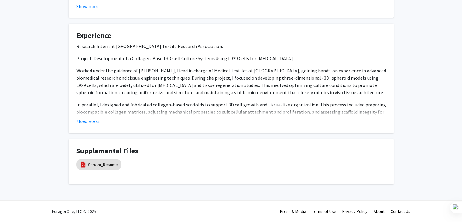
click at [79, 118] on button "Show more" at bounding box center [87, 121] width 23 height 7
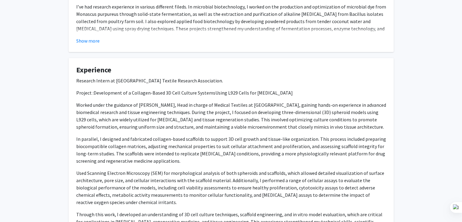
scroll to position [104, 0]
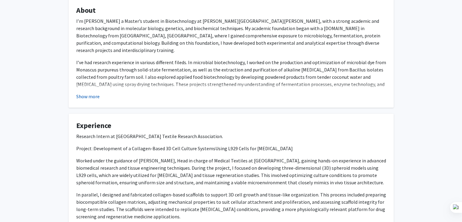
click at [85, 93] on button "Show more" at bounding box center [87, 96] width 23 height 7
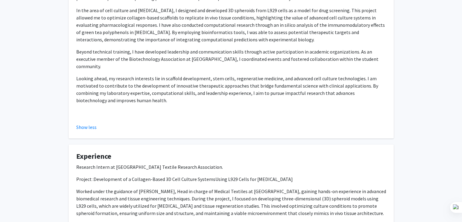
scroll to position [0, 0]
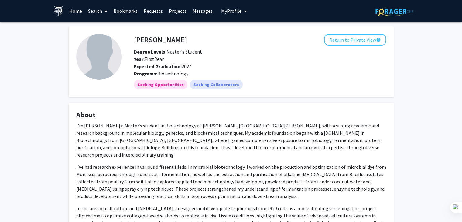
click at [143, 15] on link "Requests" at bounding box center [153, 10] width 25 height 21
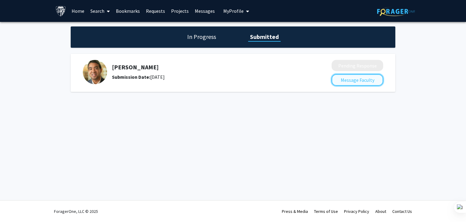
click at [348, 77] on button "Message Faculty" at bounding box center [358, 80] width 52 height 12
click at [133, 67] on h5 "[PERSON_NAME]" at bounding box center [206, 66] width 188 height 7
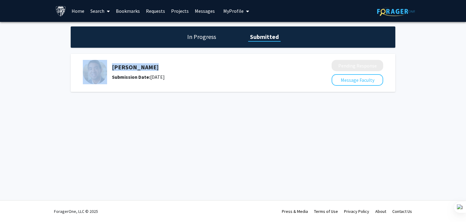
drag, startPoint x: 152, startPoint y: 67, endPoint x: 104, endPoint y: 64, distance: 47.8
click at [104, 64] on div "[PERSON_NAME] Submission Date: [DATE]" at bounding box center [203, 72] width 240 height 24
copy div "[PERSON_NAME]"
click at [343, 77] on button "Message Faculty" at bounding box center [358, 80] width 52 height 12
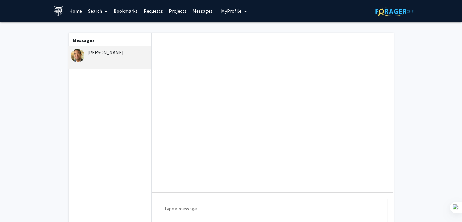
scroll to position [55, 0]
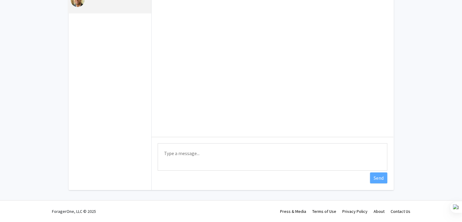
click at [208, 147] on textarea "Type a message" at bounding box center [273, 156] width 230 height 27
paste textarea "Hi [PERSON_NAME], I wanted to let you know that I’ve submitted my application f…"
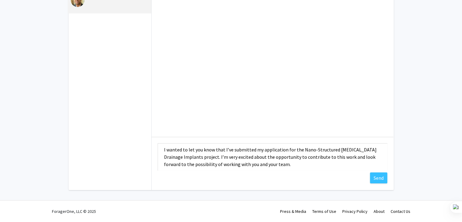
scroll to position [19, 0]
drag, startPoint x: 199, startPoint y: 156, endPoint x: 252, endPoint y: 156, distance: 52.5
click at [252, 156] on textarea "Hi [PERSON_NAME], I wanted to let you know that I’ve submitted my application f…" at bounding box center [273, 156] width 230 height 27
drag, startPoint x: 306, startPoint y: 157, endPoint x: 325, endPoint y: 157, distance: 19.1
click at [325, 157] on textarea "Hi [PERSON_NAME], I wanted to let you know that I’ve submitted my application f…" at bounding box center [273, 156] width 230 height 27
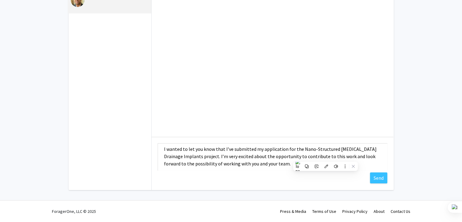
click at [325, 157] on textarea "Hi [PERSON_NAME], I wanted to let you know that I’ve submitted my application f…" at bounding box center [273, 156] width 230 height 27
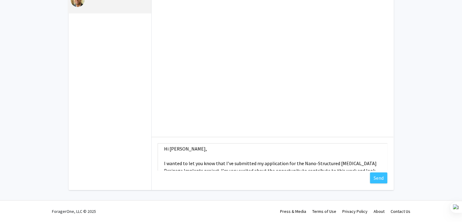
scroll to position [0, 0]
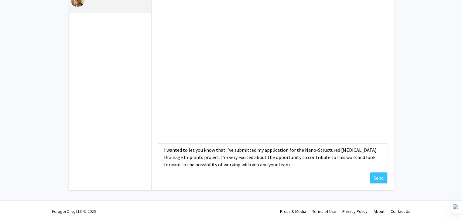
drag, startPoint x: 199, startPoint y: 154, endPoint x: 267, endPoint y: 169, distance: 69.8
click at [267, 169] on textarea "Hi [PERSON_NAME], I wanted to let you know that I’ve submitted my application f…" at bounding box center [273, 156] width 230 height 27
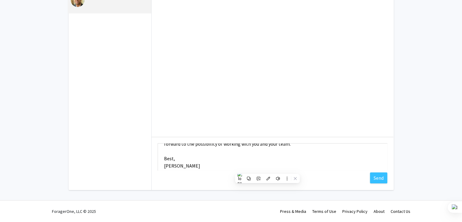
click at [267, 169] on textarea "Hi [PERSON_NAME], I wanted to let you know that I’ve submitted my application f…" at bounding box center [273, 156] width 230 height 27
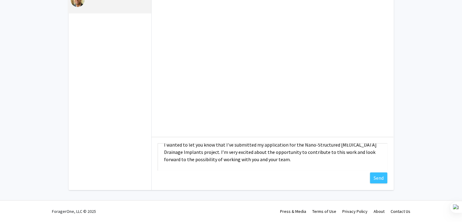
scroll to position [22, 0]
drag, startPoint x: 267, startPoint y: 161, endPoint x: 199, endPoint y: 152, distance: 69.1
click at [199, 152] on textarea "Hi [PERSON_NAME], I wanted to let you know that I’ve submitted my application f…" at bounding box center [273, 156] width 230 height 27
click at [250, 164] on textarea "Hi [PERSON_NAME], I wanted to let you know that I’ve submitted my application f…" at bounding box center [273, 156] width 230 height 27
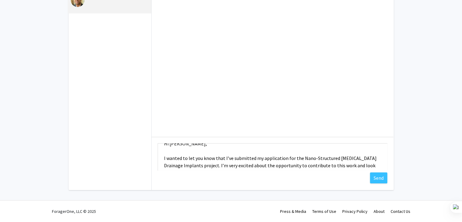
scroll to position [0, 0]
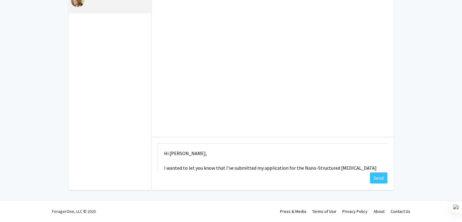
drag, startPoint x: 266, startPoint y: 159, endPoint x: 159, endPoint y: 153, distance: 107.0
click at [159, 153] on textarea "Hi [PERSON_NAME], I wanted to let you know that I’ve submitted my application f…" at bounding box center [273, 156] width 230 height 27
paste textarea "looking forward to contributing to the project and working with you and your te…"
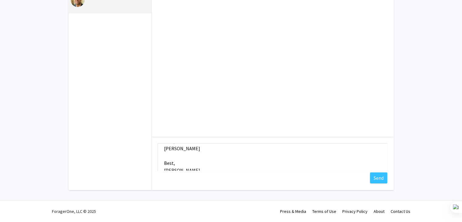
scroll to position [58, 0]
drag, startPoint x: 182, startPoint y: 159, endPoint x: 160, endPoint y: 154, distance: 23.4
click at [160, 154] on textarea "Hi [PERSON_NAME], I wanted to let you know that I’ve submitted my application f…" at bounding box center [273, 156] width 230 height 27
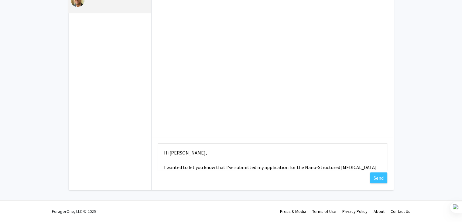
scroll to position [0, 0]
drag, startPoint x: 160, startPoint y: 154, endPoint x: 161, endPoint y: 160, distance: 6.2
click at [161, 160] on textarea "Hi [PERSON_NAME], I wanted to let you know that I’ve submitted my application f…" at bounding box center [273, 156] width 230 height 27
click at [162, 153] on textarea "Hi [PERSON_NAME], I wanted to let you know that I’ve submitted my application f…" at bounding box center [273, 156] width 230 height 27
click at [163, 165] on textarea "Hi [PERSON_NAME], I wanted to let you know that I’ve submitted my application f…" at bounding box center [273, 156] width 230 height 27
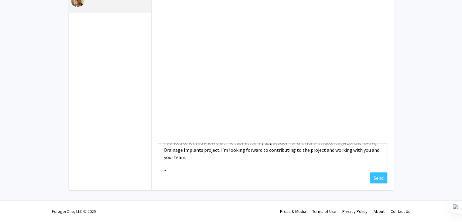
scroll to position [17, 0]
drag, startPoint x: 207, startPoint y: 151, endPoint x: 243, endPoint y: 151, distance: 36.7
click at [243, 151] on textarea "Hi [PERSON_NAME], I wanted to let you know that I’ve submitted my application f…" at bounding box center [273, 156] width 230 height 27
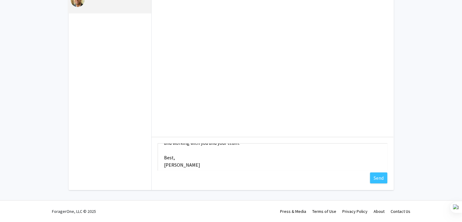
click at [162, 156] on textarea "Hi [PERSON_NAME], I wanted to let you know that I’ve submitted my application f…" at bounding box center [273, 156] width 230 height 27
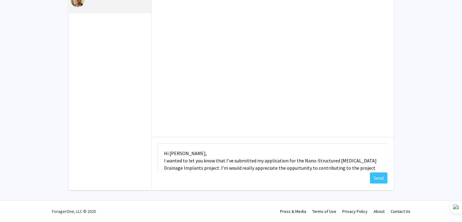
scroll to position [9, 0]
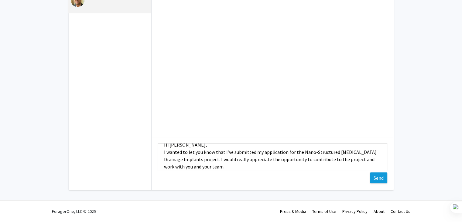
type textarea "Hi [PERSON_NAME], I wanted to let you know that I’ve submitted my application f…"
click at [381, 179] on button "Send" at bounding box center [378, 177] width 17 height 11
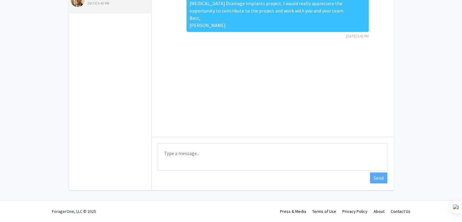
scroll to position [0, 0]
